Goal: Contribute content: Add original content to the website for others to see

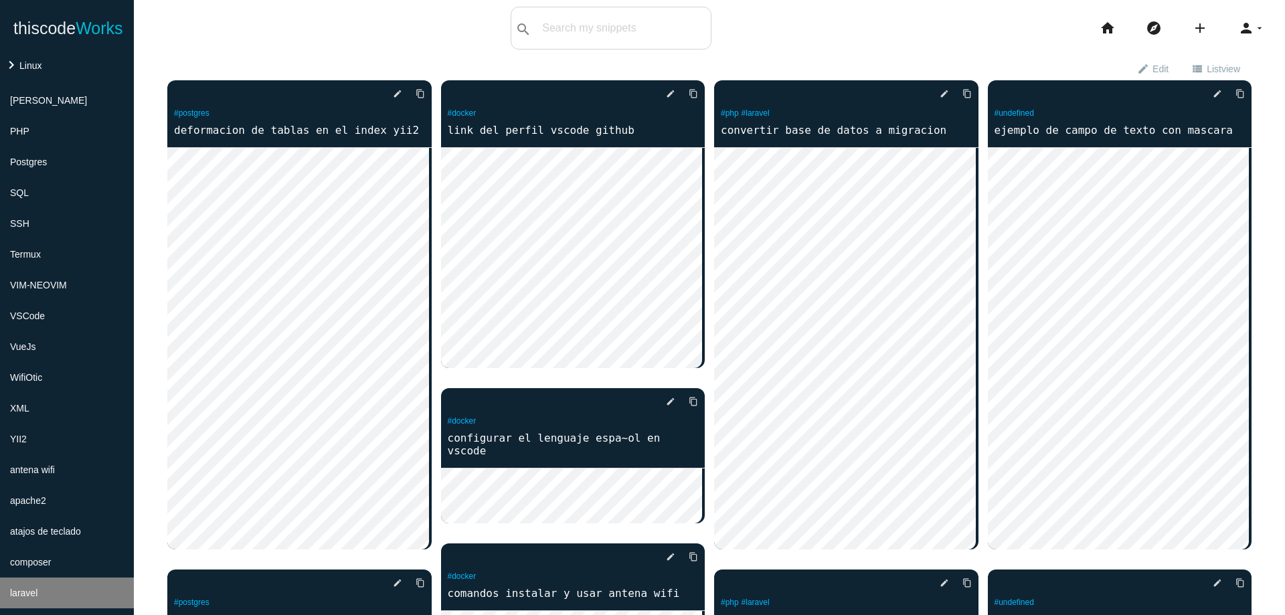
scroll to position [562, 0]
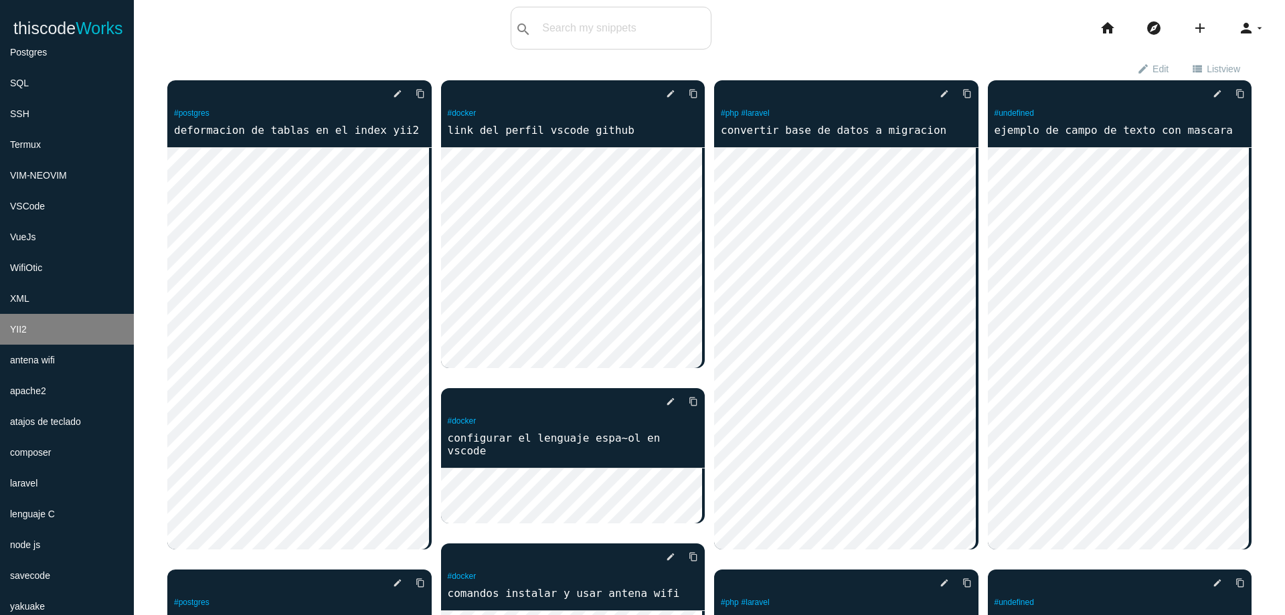
click at [25, 333] on span "YII2" at bounding box center [18, 329] width 17 height 11
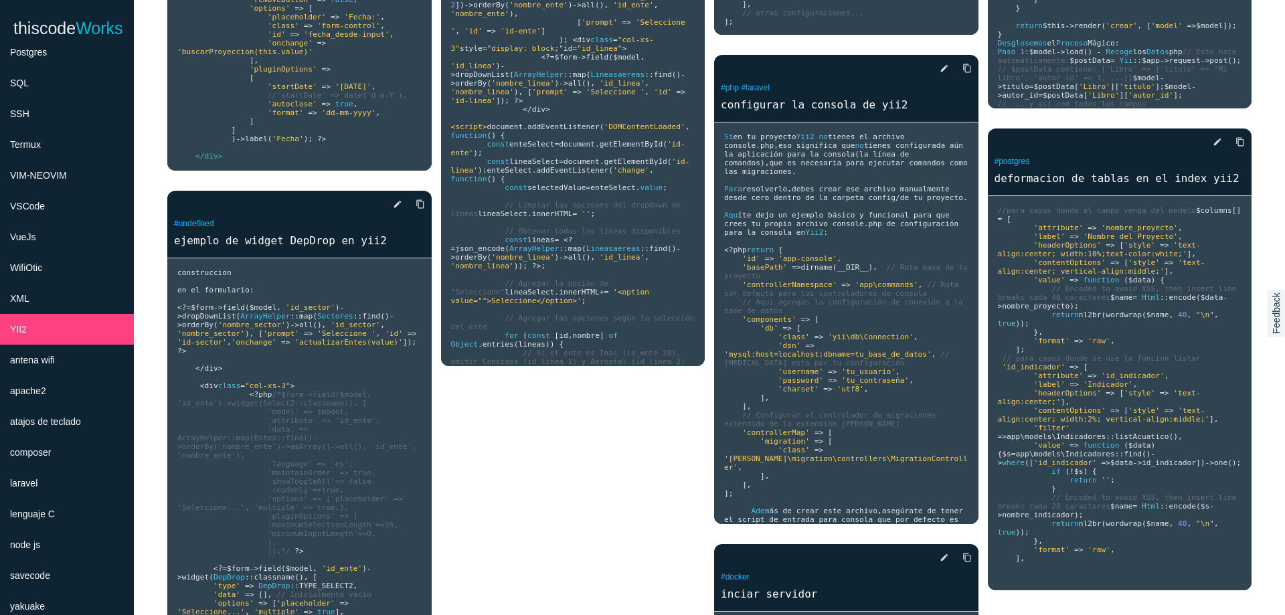
scroll to position [3297, 0]
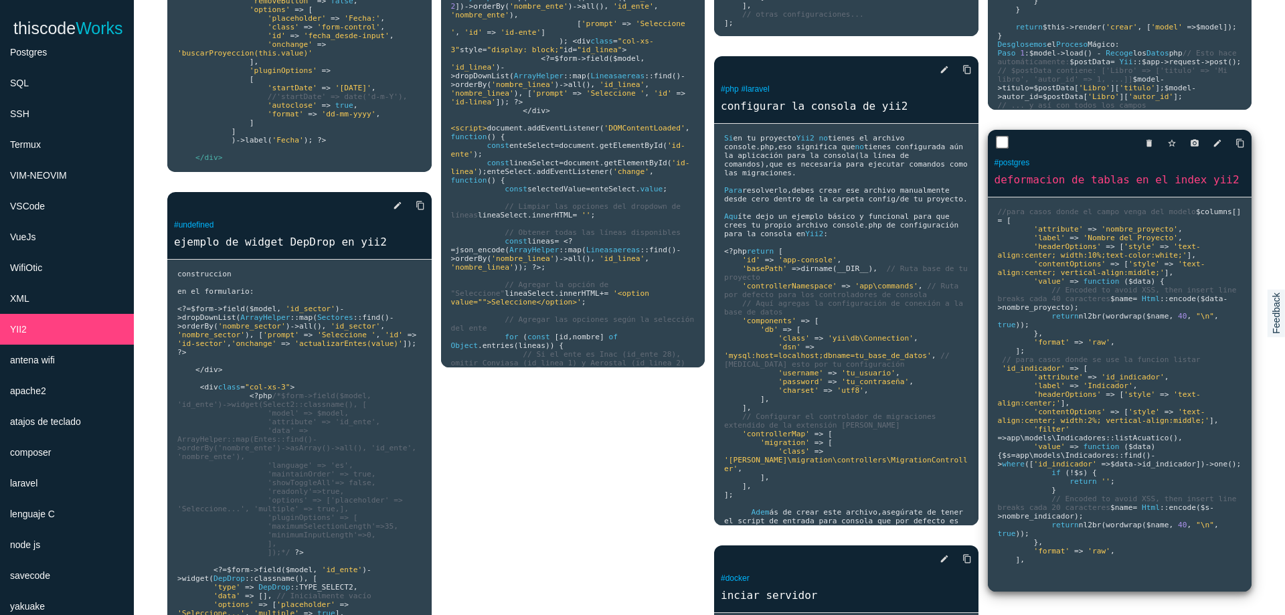
click at [1097, 303] on span "// Encoded to avoid XSS, then insert line breaks cada 40 caracteres" at bounding box center [1120, 294] width 244 height 17
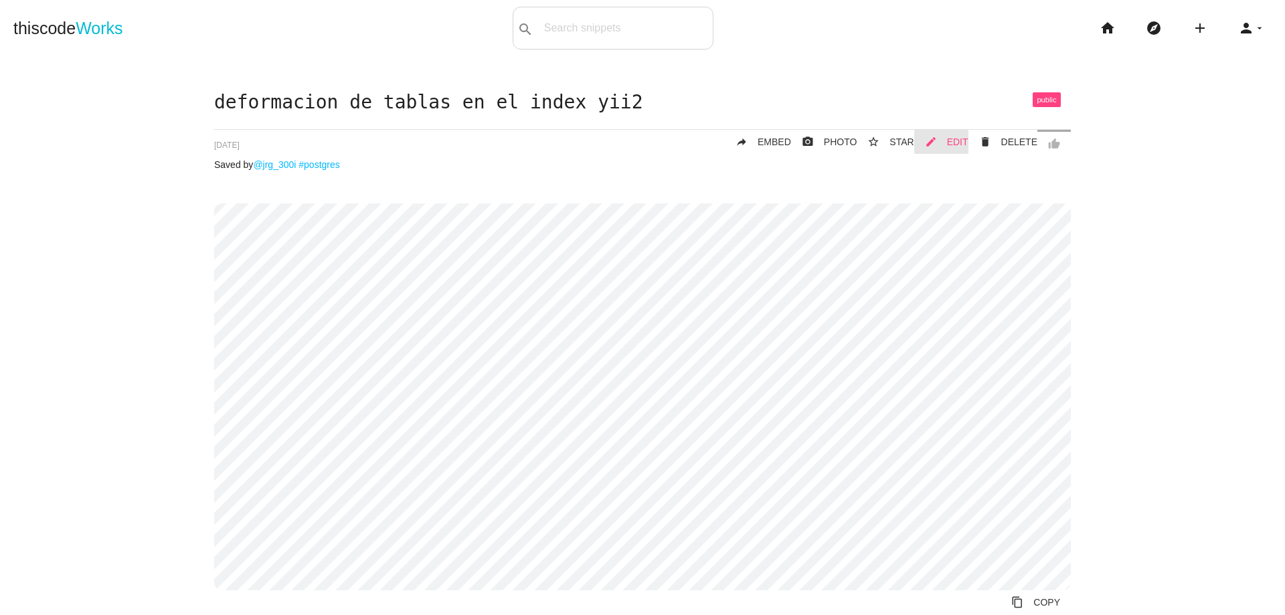
click at [953, 142] on span "EDIT" at bounding box center [957, 142] width 21 height 11
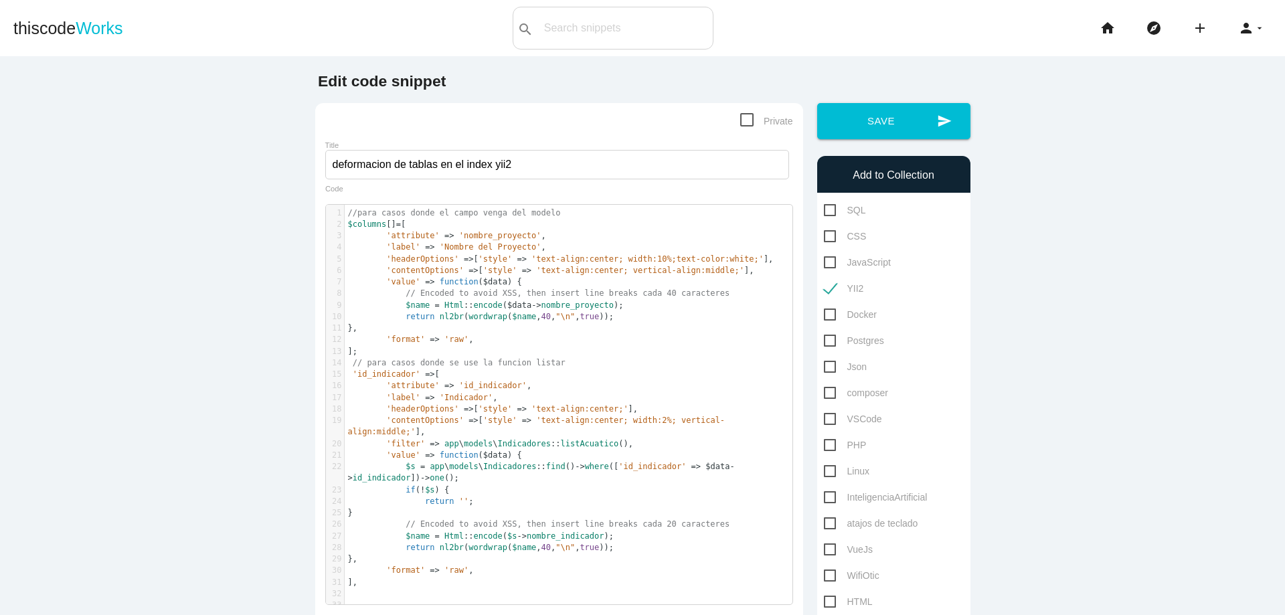
scroll to position [4, 0]
click at [348, 213] on span "//para casos donde el campo venga del modelo" at bounding box center [454, 212] width 213 height 9
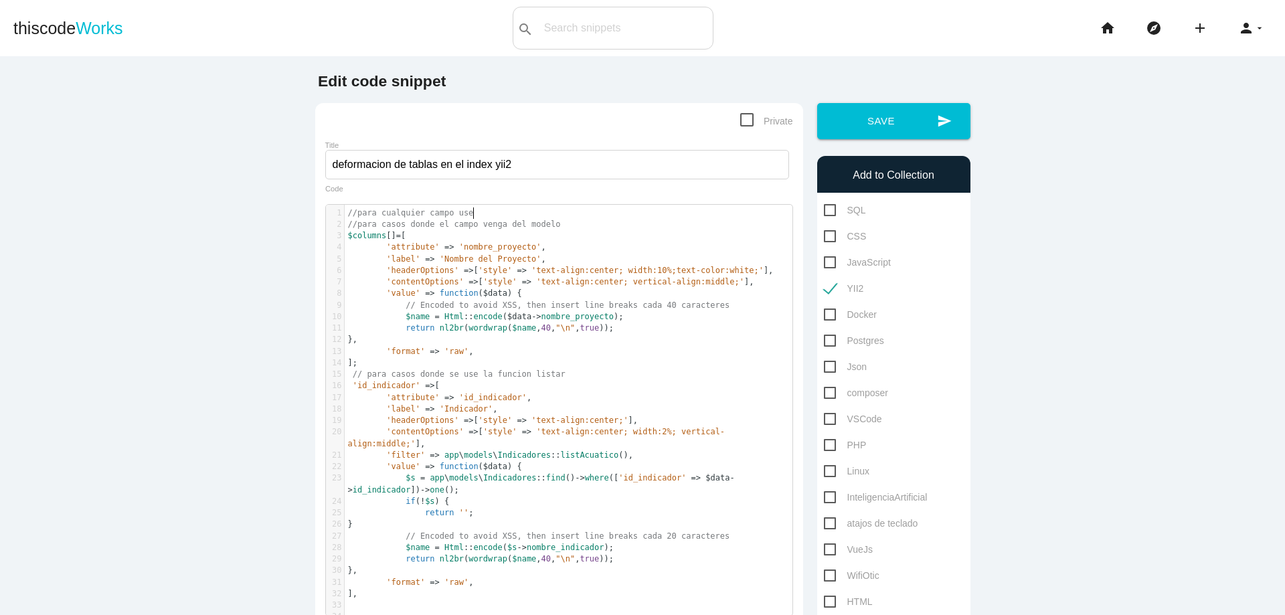
scroll to position [4, 100]
type textarea "//para cualquier campo user"
type textarea "ar:"
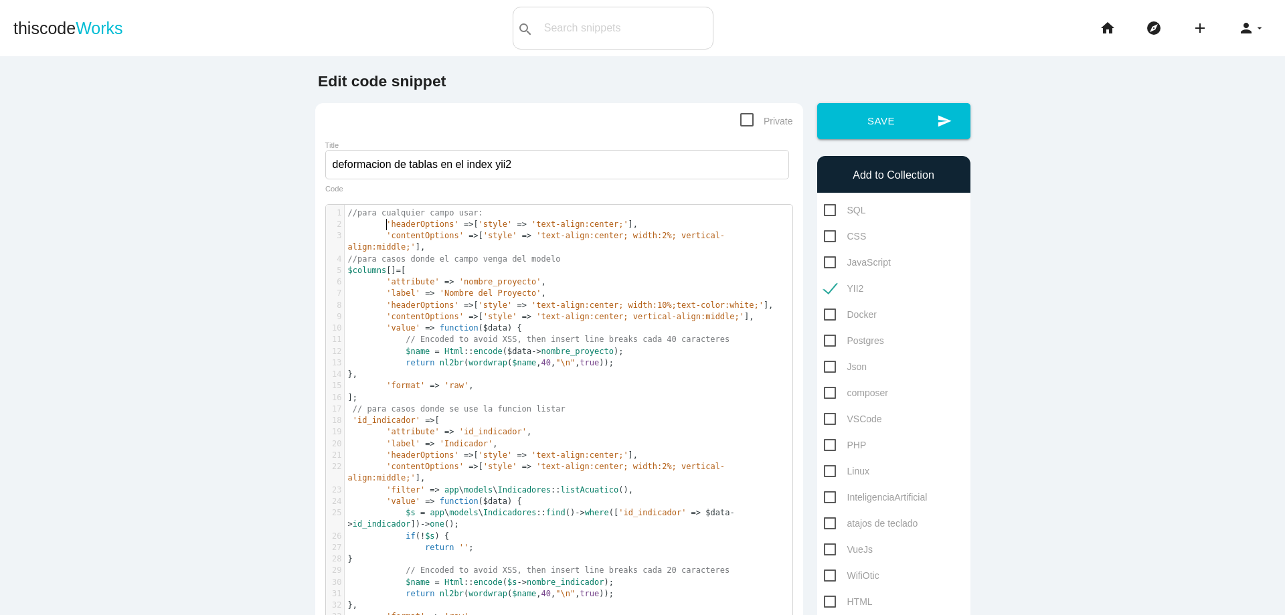
click at [386, 228] on span "'headerOptions'" at bounding box center [422, 224] width 72 height 9
click at [386, 235] on span "'contentOptions'" at bounding box center [425, 235] width 78 height 9
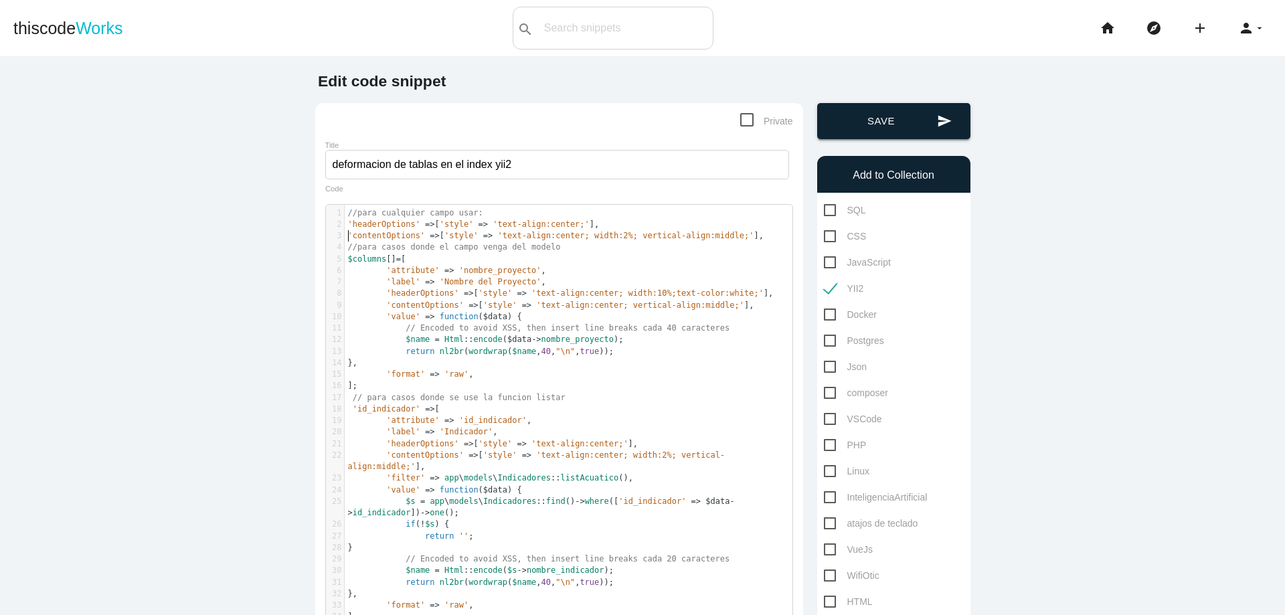
click at [914, 118] on button "send Save" at bounding box center [893, 121] width 153 height 36
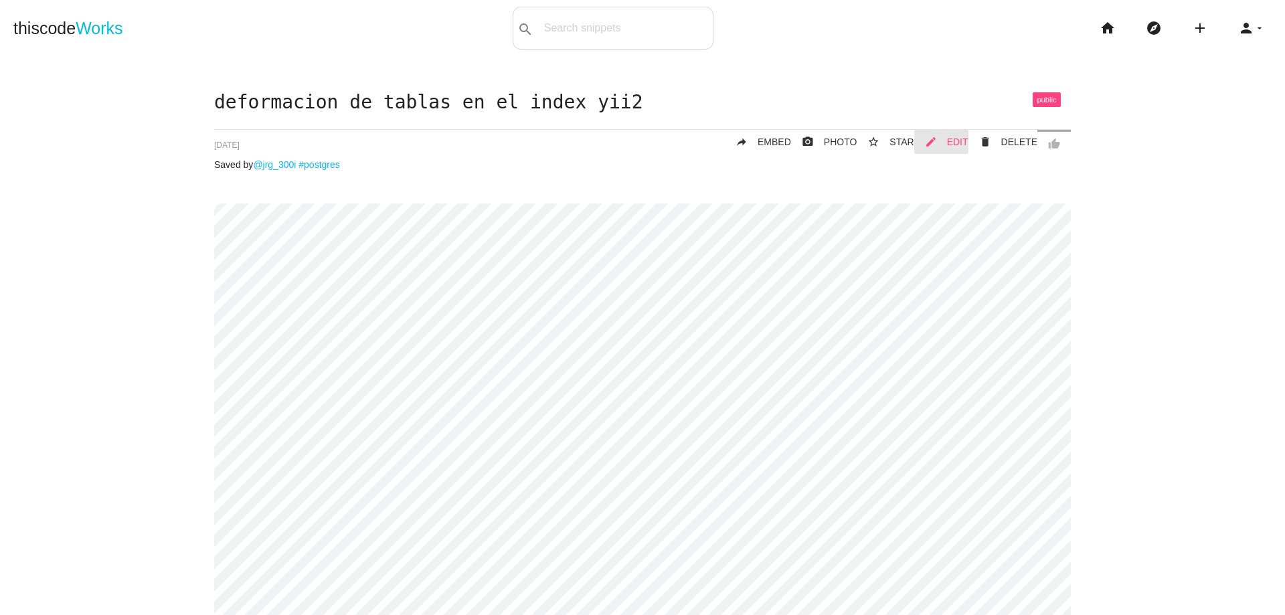
click at [941, 143] on link "mode_edit EDIT" at bounding box center [941, 142] width 54 height 24
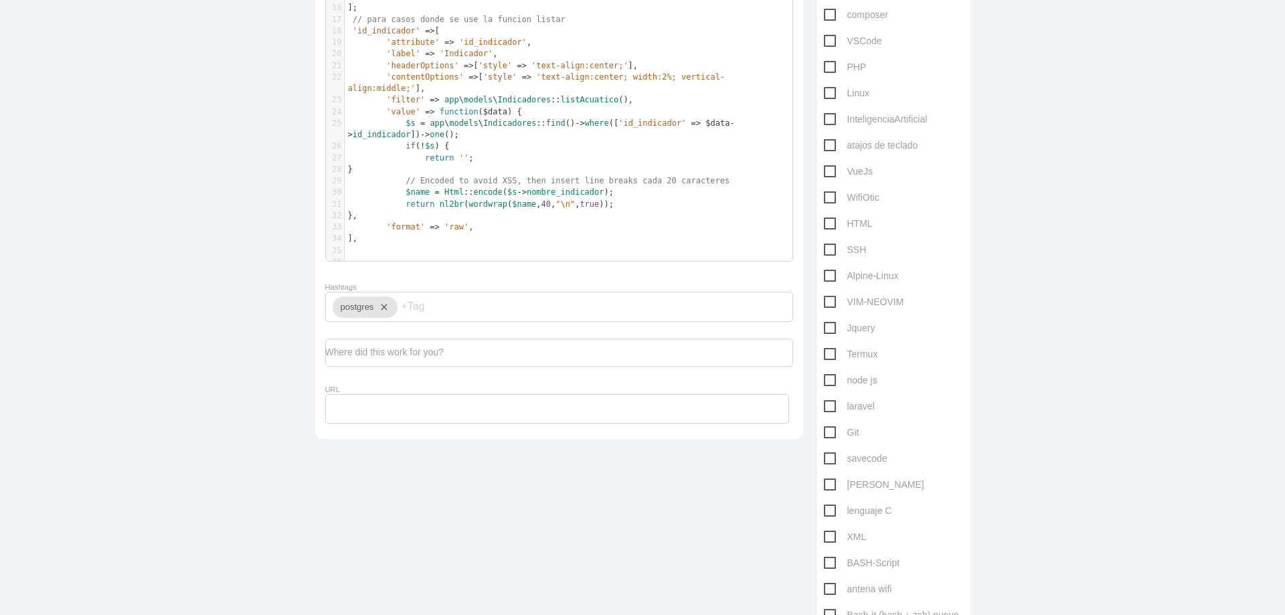
scroll to position [482, 0]
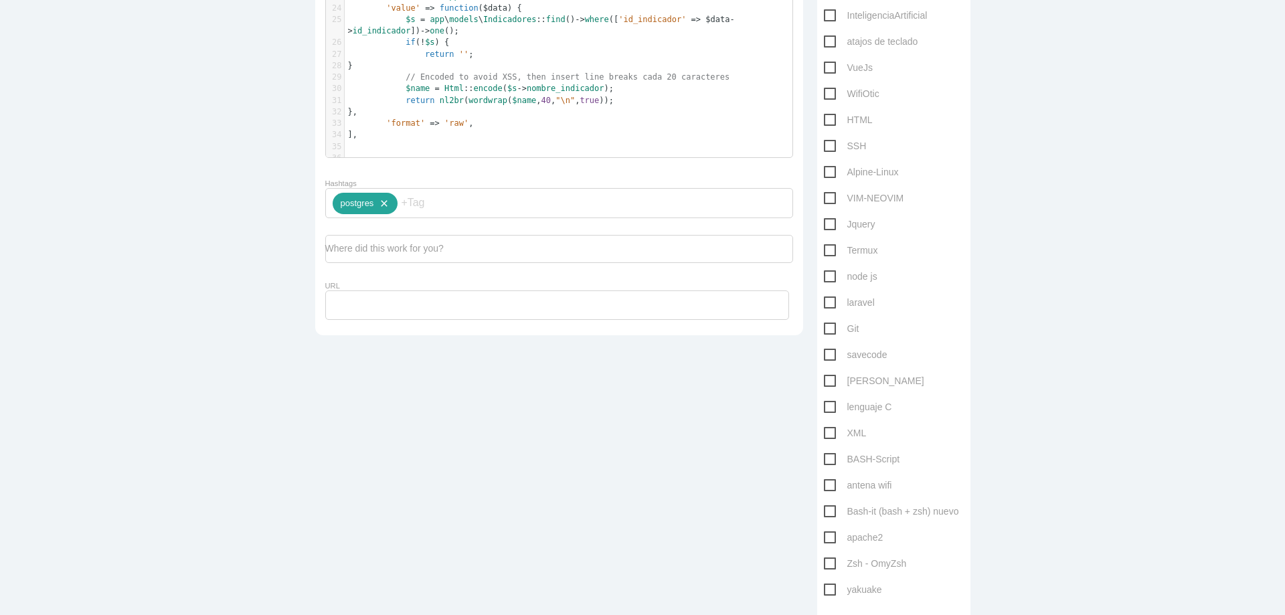
click at [381, 214] on icon "close" at bounding box center [382, 203] width 16 height 21
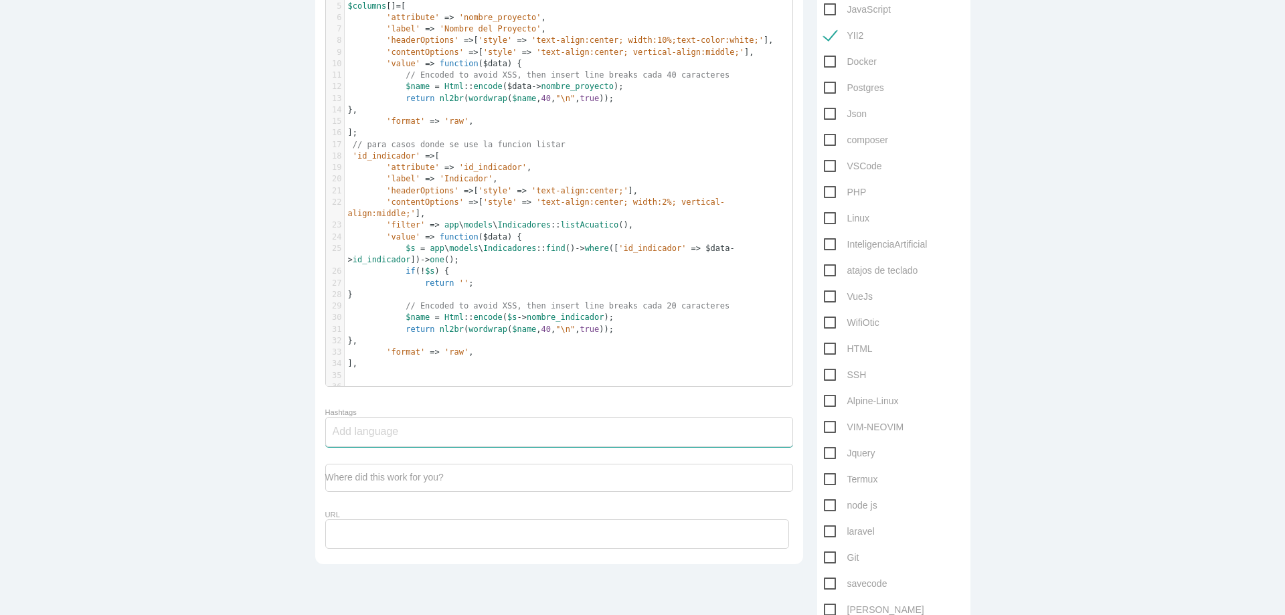
scroll to position [241, 0]
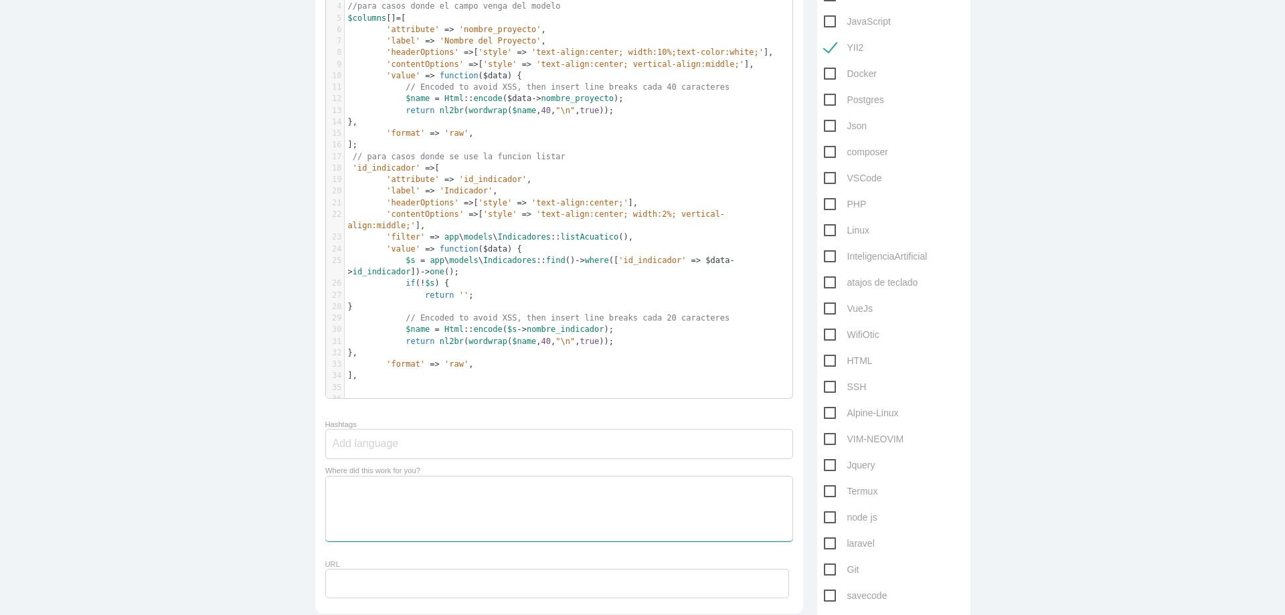
click at [530, 507] on textarea "Where did this work for you?" at bounding box center [559, 509] width 468 height 66
type textarea "yii2"
click at [437, 459] on div at bounding box center [559, 444] width 468 height 30
type input "yii2"
click at [456, 503] on textarea "yii2" at bounding box center [559, 509] width 468 height 66
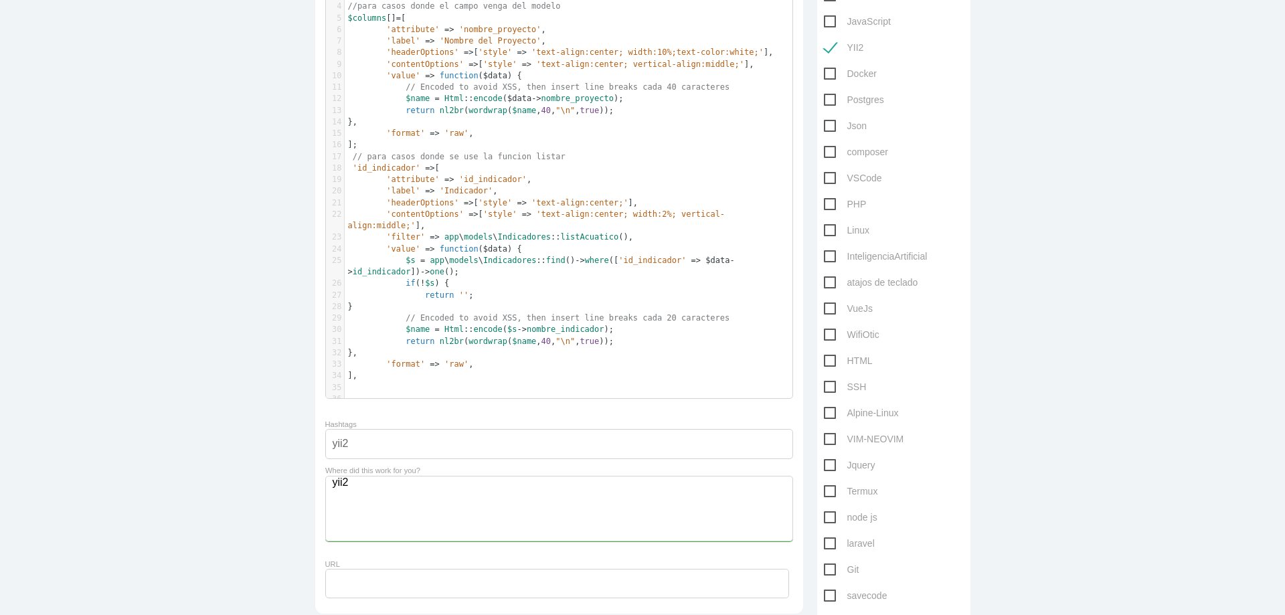
click at [456, 503] on textarea "yii2" at bounding box center [559, 509] width 468 height 66
click at [458, 453] on div "yii2" at bounding box center [559, 444] width 468 height 30
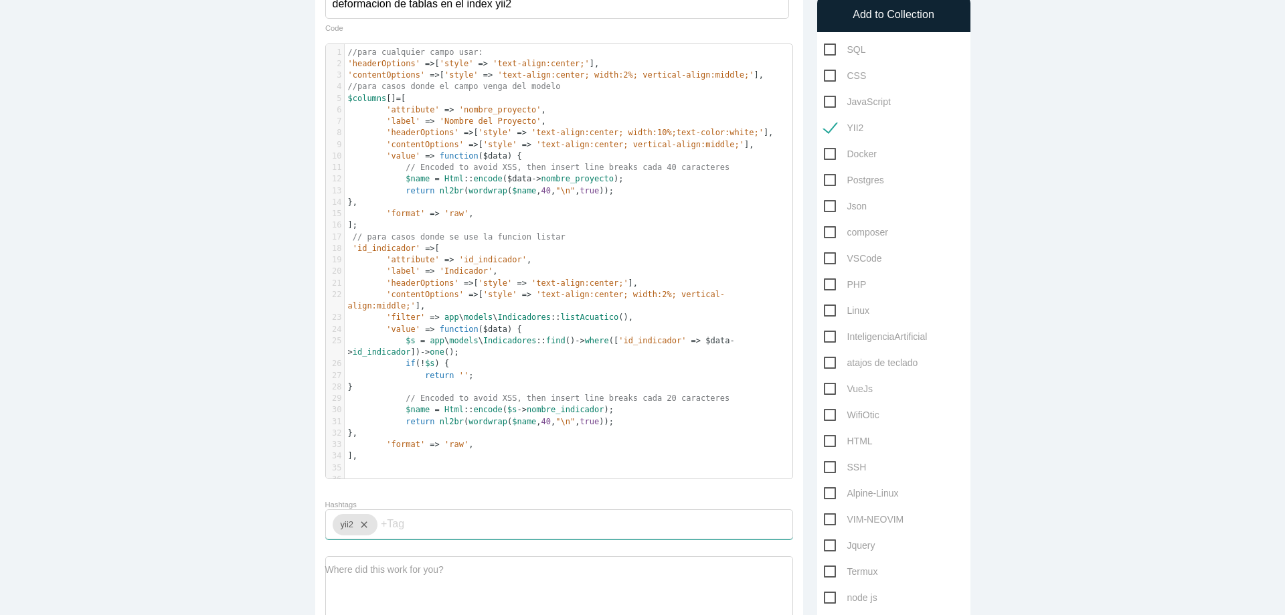
scroll to position [0, 0]
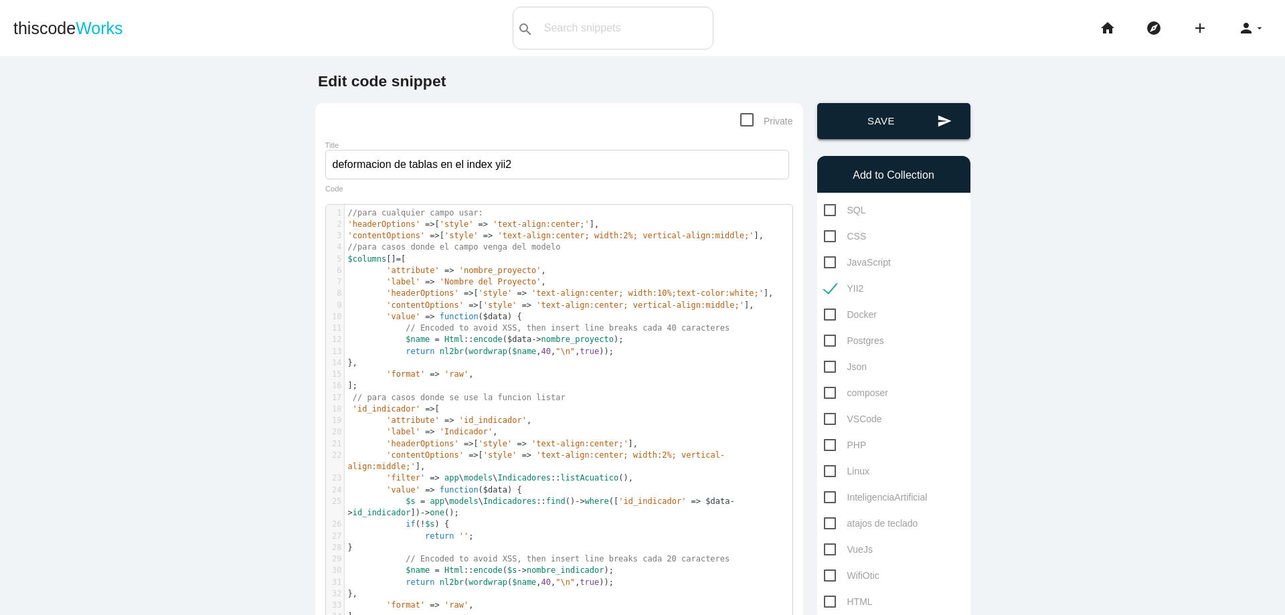
click at [877, 120] on button "send Save" at bounding box center [893, 121] width 153 height 36
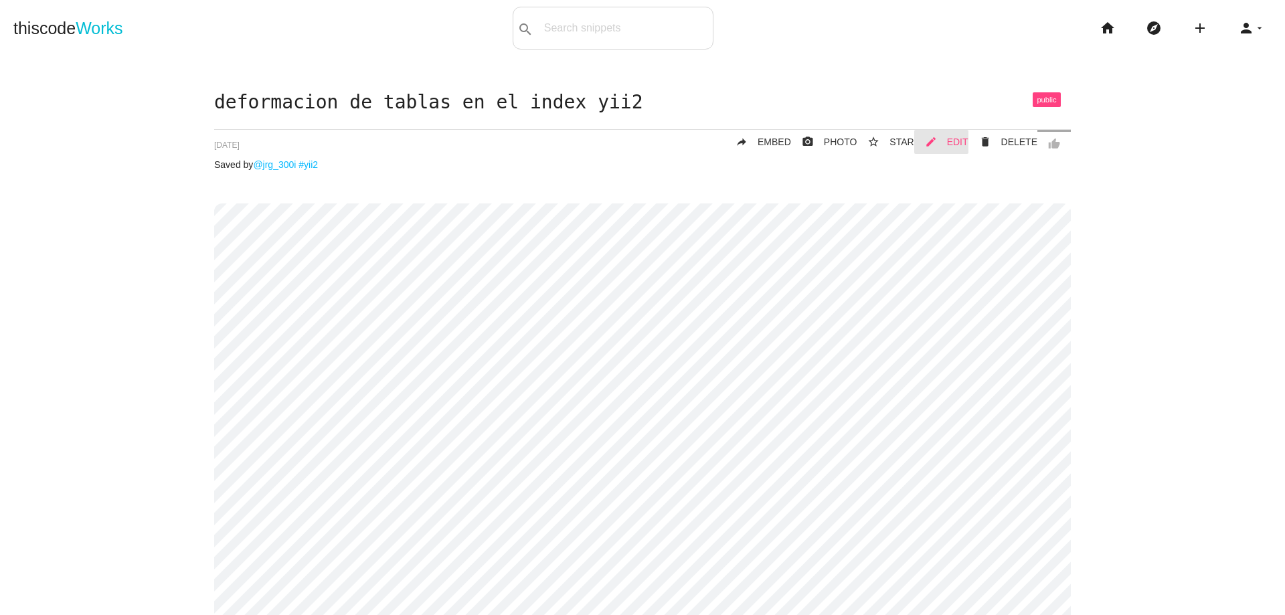
click at [944, 142] on link "mode_edit EDIT" at bounding box center [941, 142] width 54 height 24
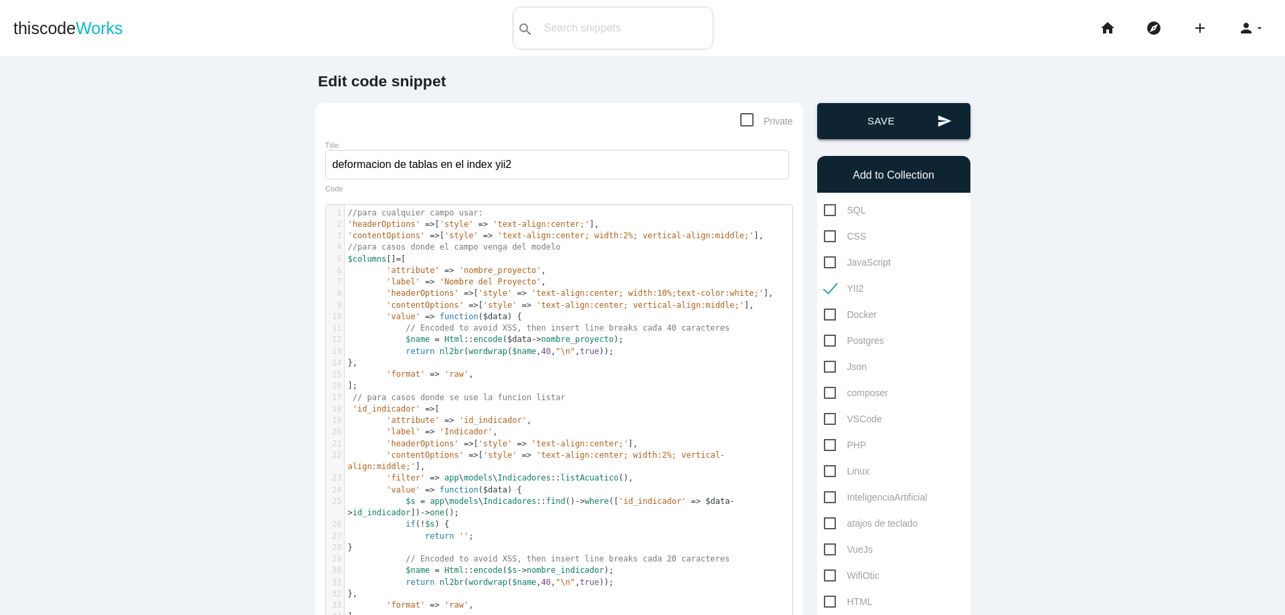
click at [882, 107] on button "send Save" at bounding box center [893, 121] width 153 height 36
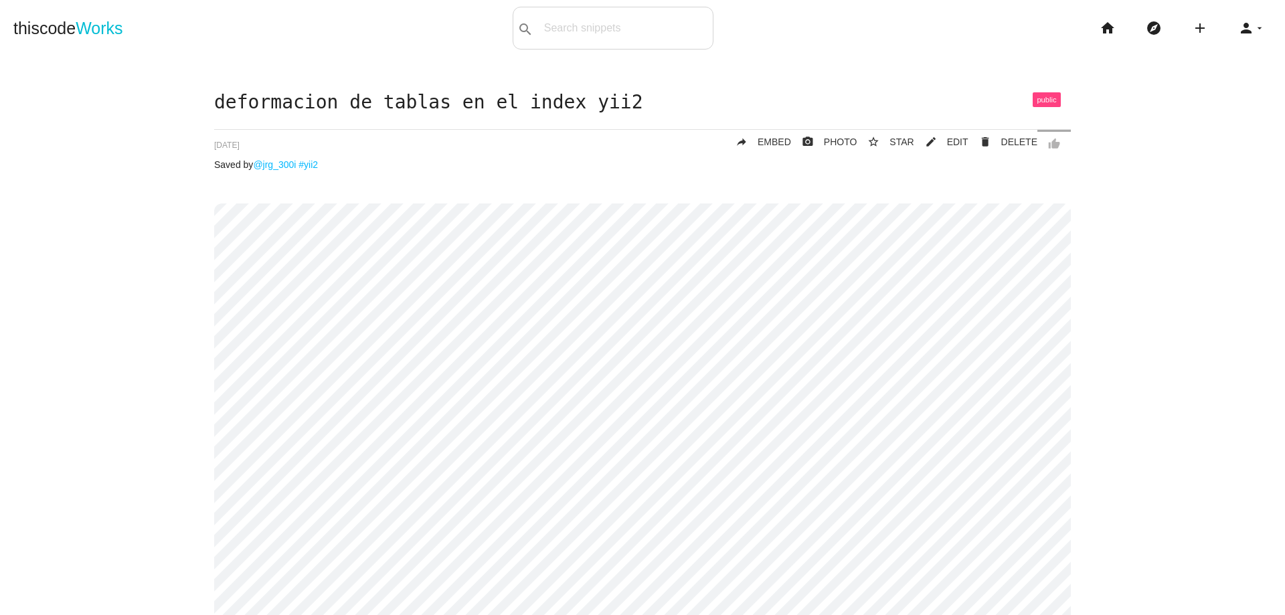
click at [489, 152] on div "deformacion de tablas en el index yii2 thumb_up delete DELETE mode_edit EDIT 68…" at bounding box center [642, 403] width 857 height 623
